Goal: Find specific page/section: Find specific page/section

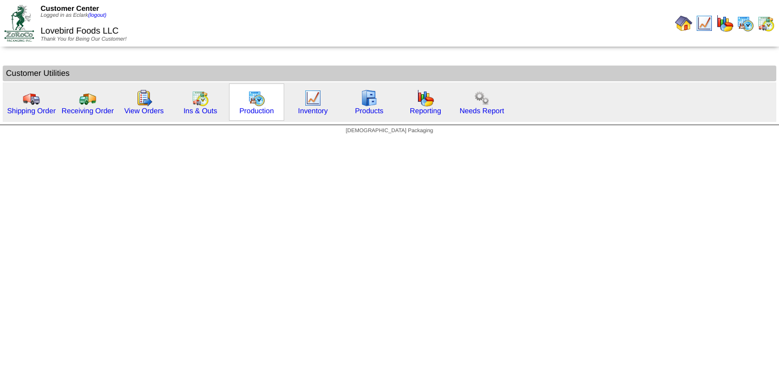
click at [250, 103] on img at bounding box center [256, 97] width 17 height 17
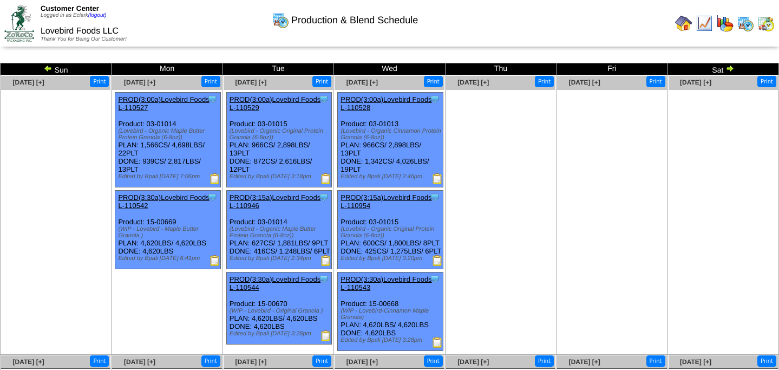
click at [44, 68] on img at bounding box center [48, 68] width 9 height 9
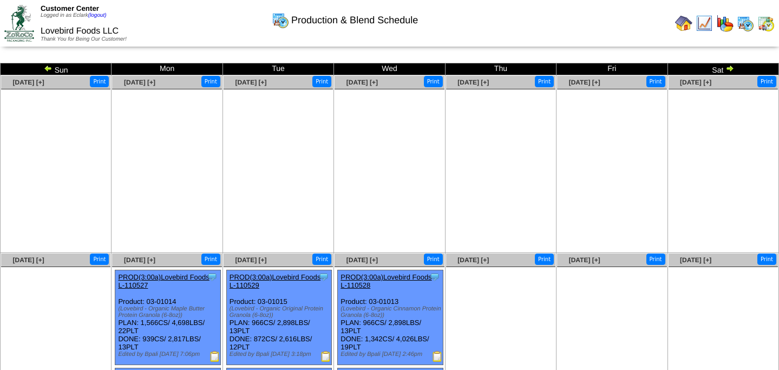
click at [44, 68] on img at bounding box center [48, 68] width 9 height 9
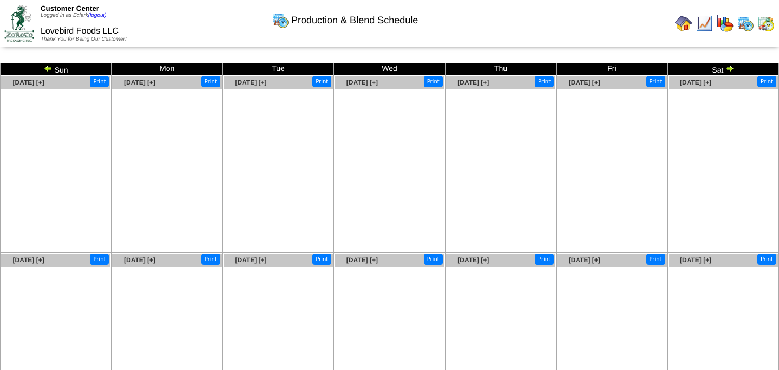
click at [732, 68] on img at bounding box center [729, 68] width 9 height 9
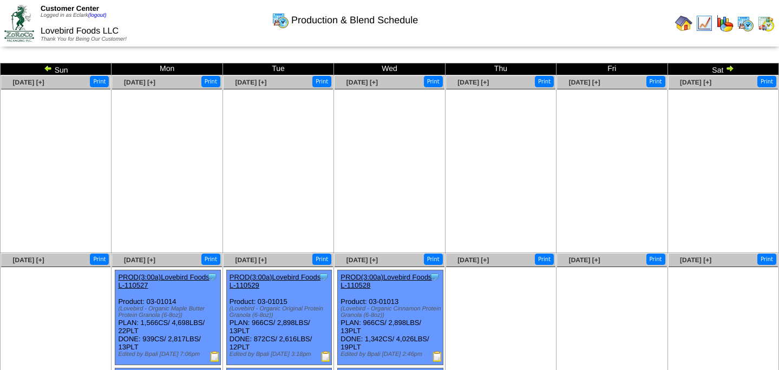
click at [732, 68] on img at bounding box center [729, 68] width 9 height 9
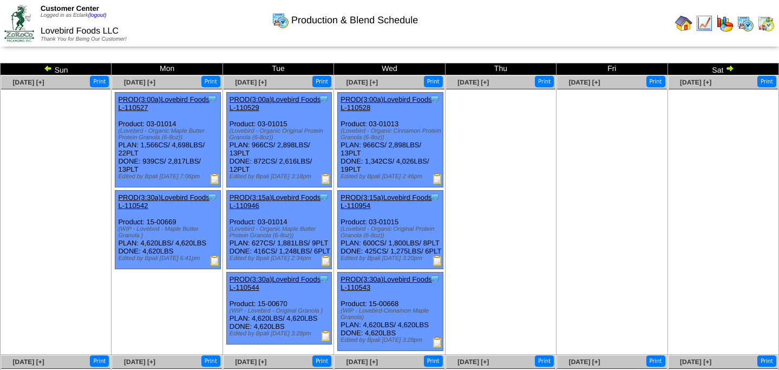
click at [732, 68] on img at bounding box center [729, 68] width 9 height 9
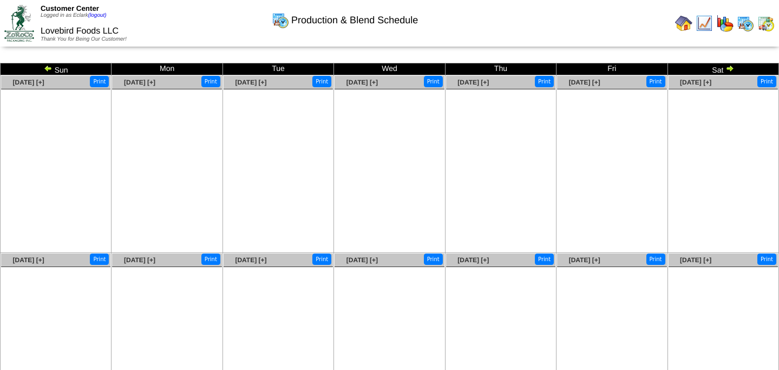
click at [732, 68] on img at bounding box center [729, 68] width 9 height 9
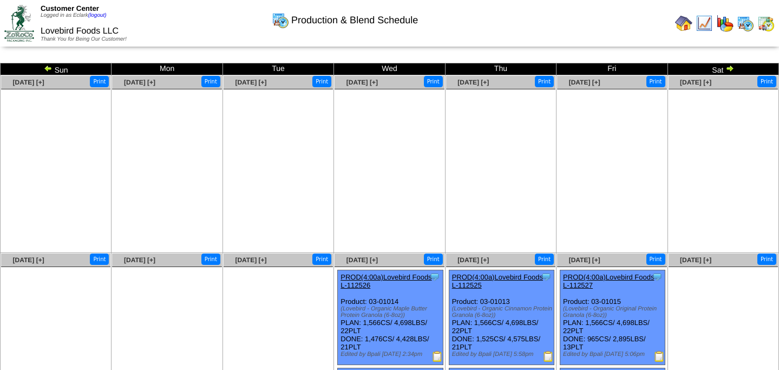
click at [732, 68] on img at bounding box center [729, 68] width 9 height 9
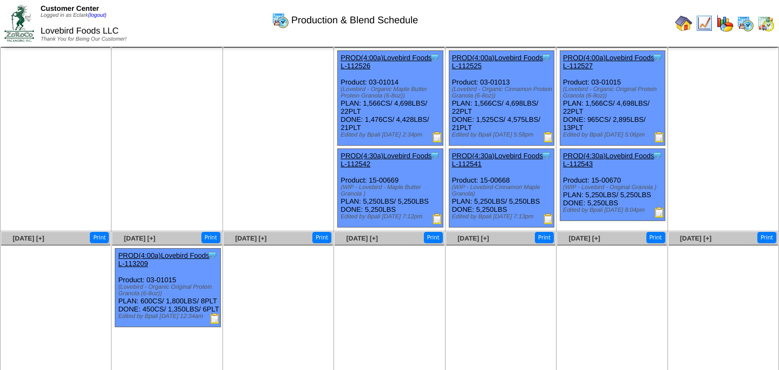
scroll to position [37, 0]
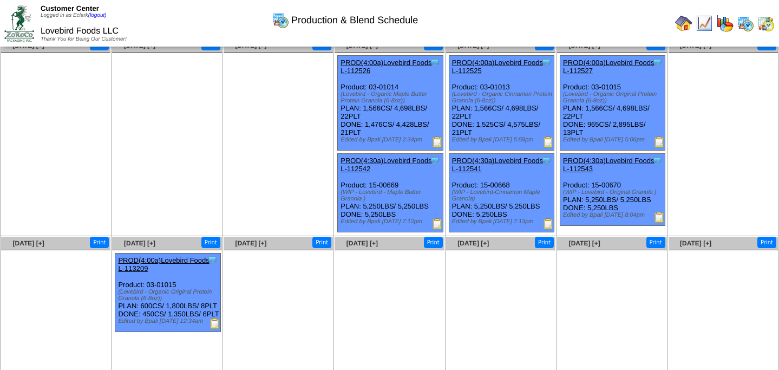
click at [549, 229] on img at bounding box center [548, 223] width 11 height 11
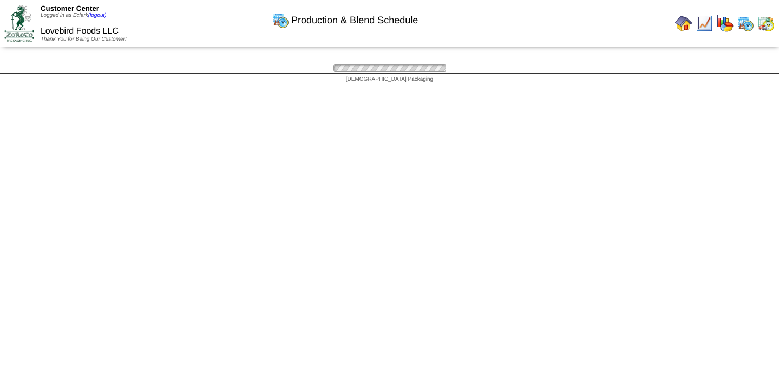
scroll to position [37, 0]
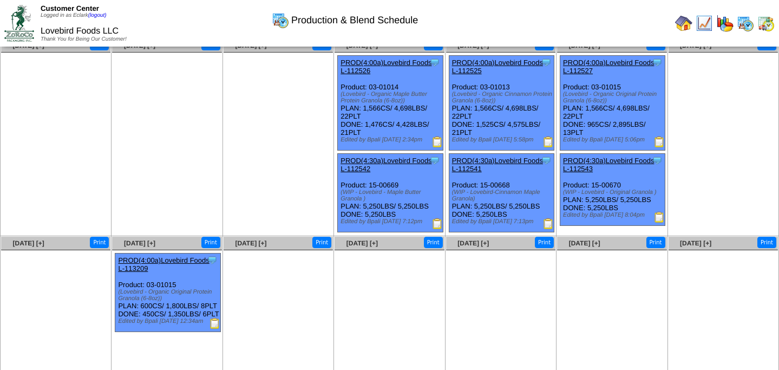
click at [548, 144] on img at bounding box center [548, 141] width 11 height 11
